Goal: Navigation & Orientation: Find specific page/section

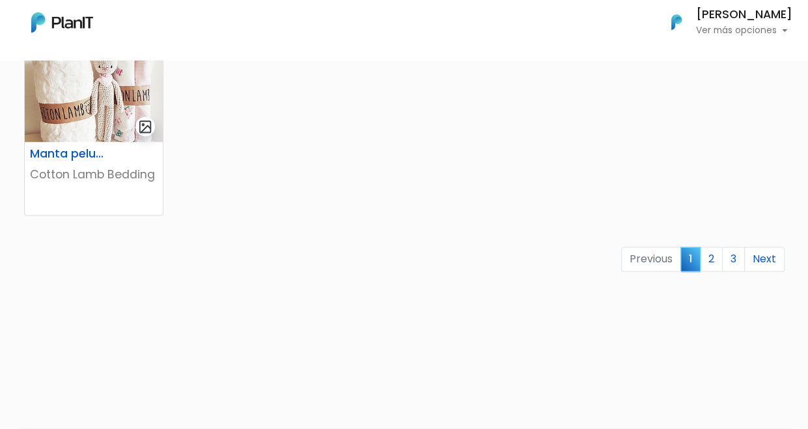
scroll to position [875, 0]
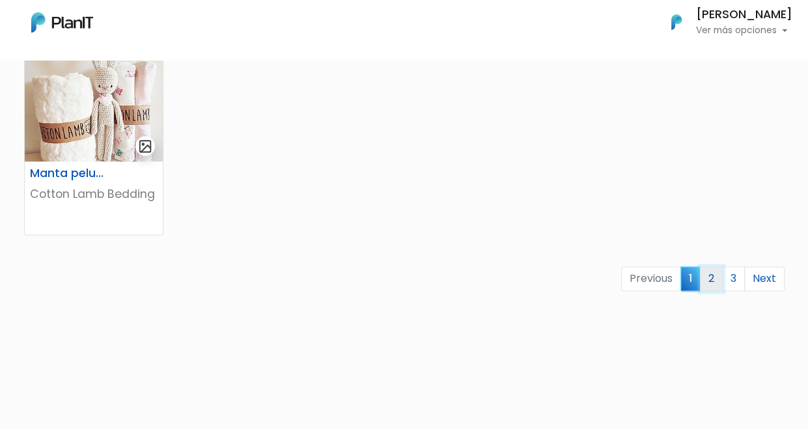
click at [712, 280] on link "2" at bounding box center [711, 278] width 23 height 25
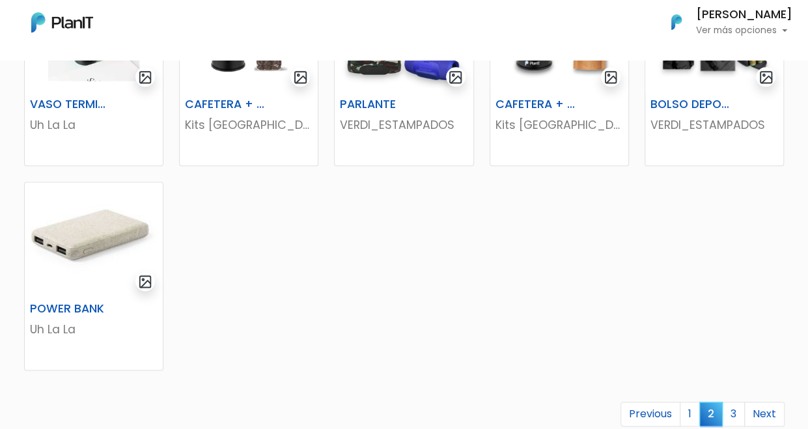
scroll to position [875, 0]
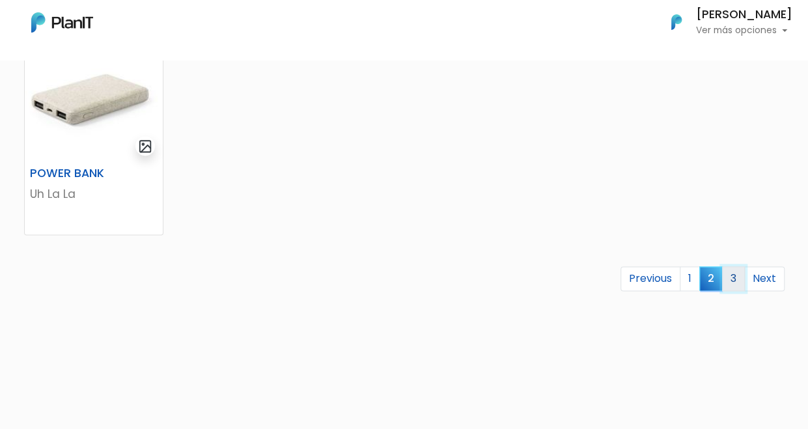
click at [737, 281] on link "3" at bounding box center [733, 278] width 23 height 25
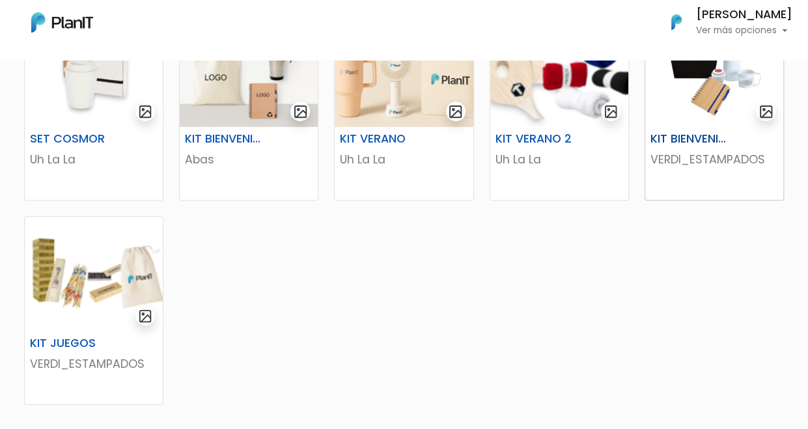
scroll to position [401, 0]
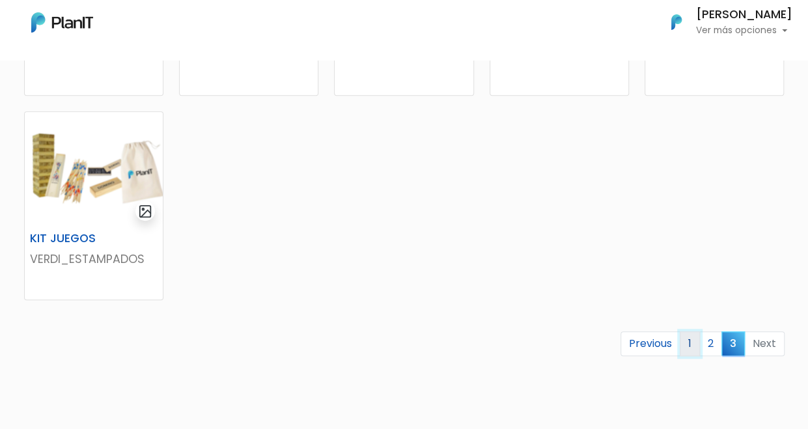
click at [685, 347] on link "1" at bounding box center [690, 344] width 20 height 25
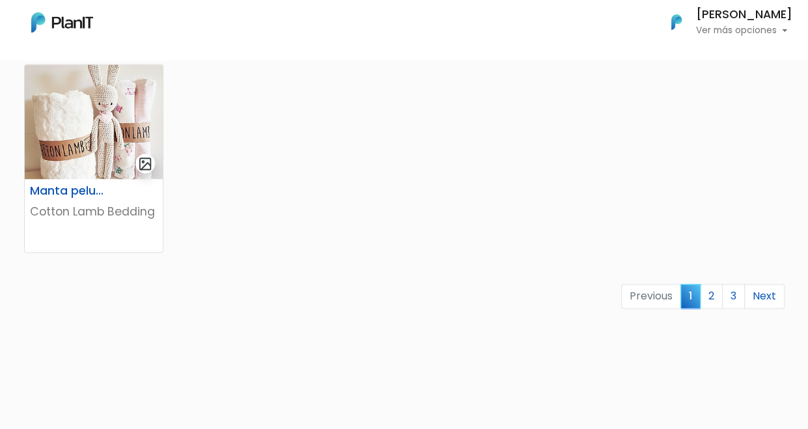
scroll to position [940, 0]
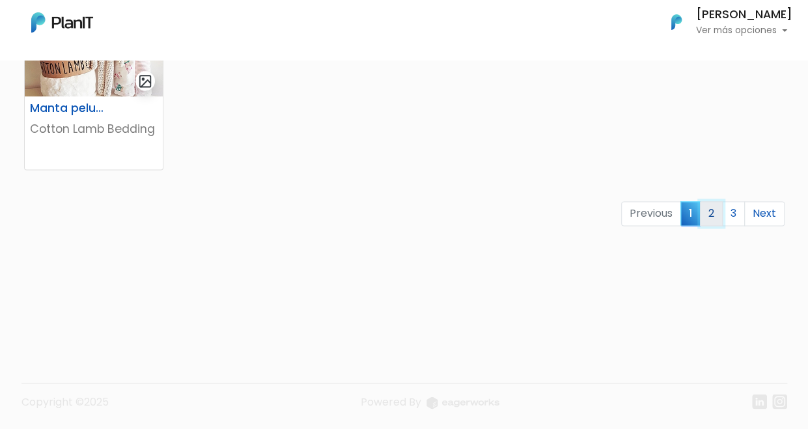
click at [716, 216] on link "2" at bounding box center [711, 213] width 23 height 25
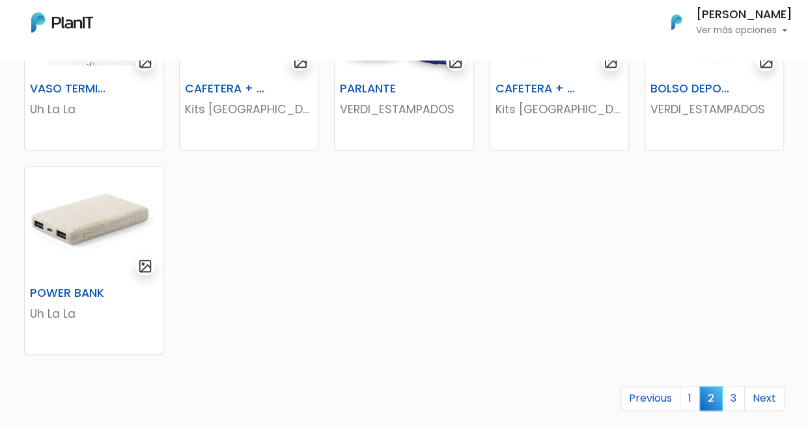
scroll to position [875, 0]
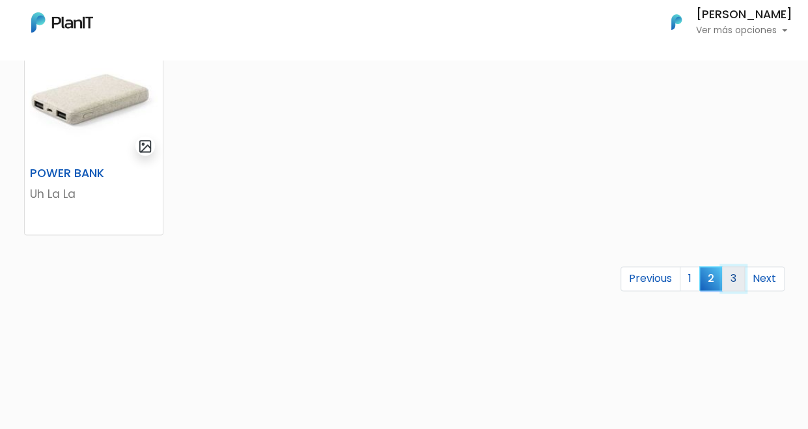
click at [739, 279] on link "3" at bounding box center [733, 278] width 23 height 25
